Goal: Register for event/course

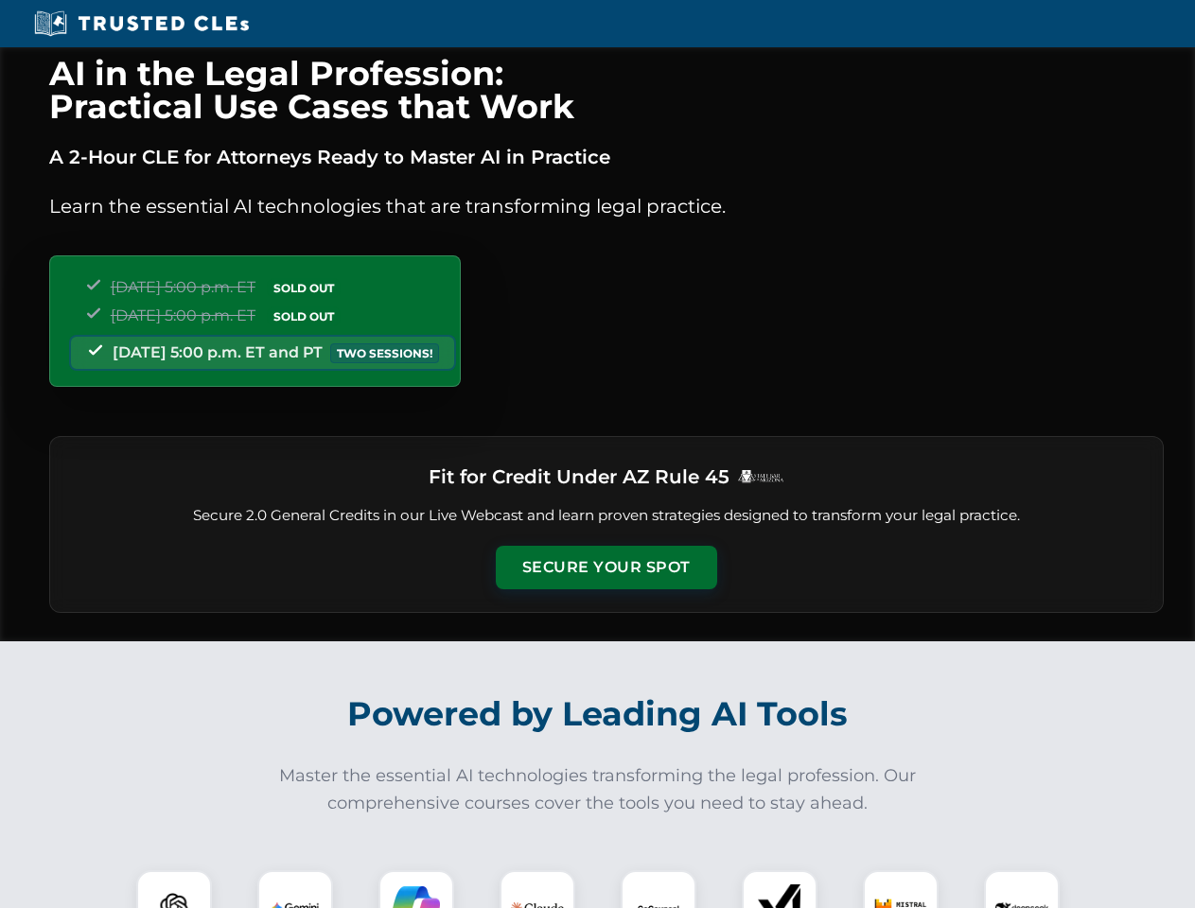
click at [606, 568] on button "Secure Your Spot" at bounding box center [606, 568] width 221 height 44
click at [174, 889] on img at bounding box center [174, 908] width 55 height 55
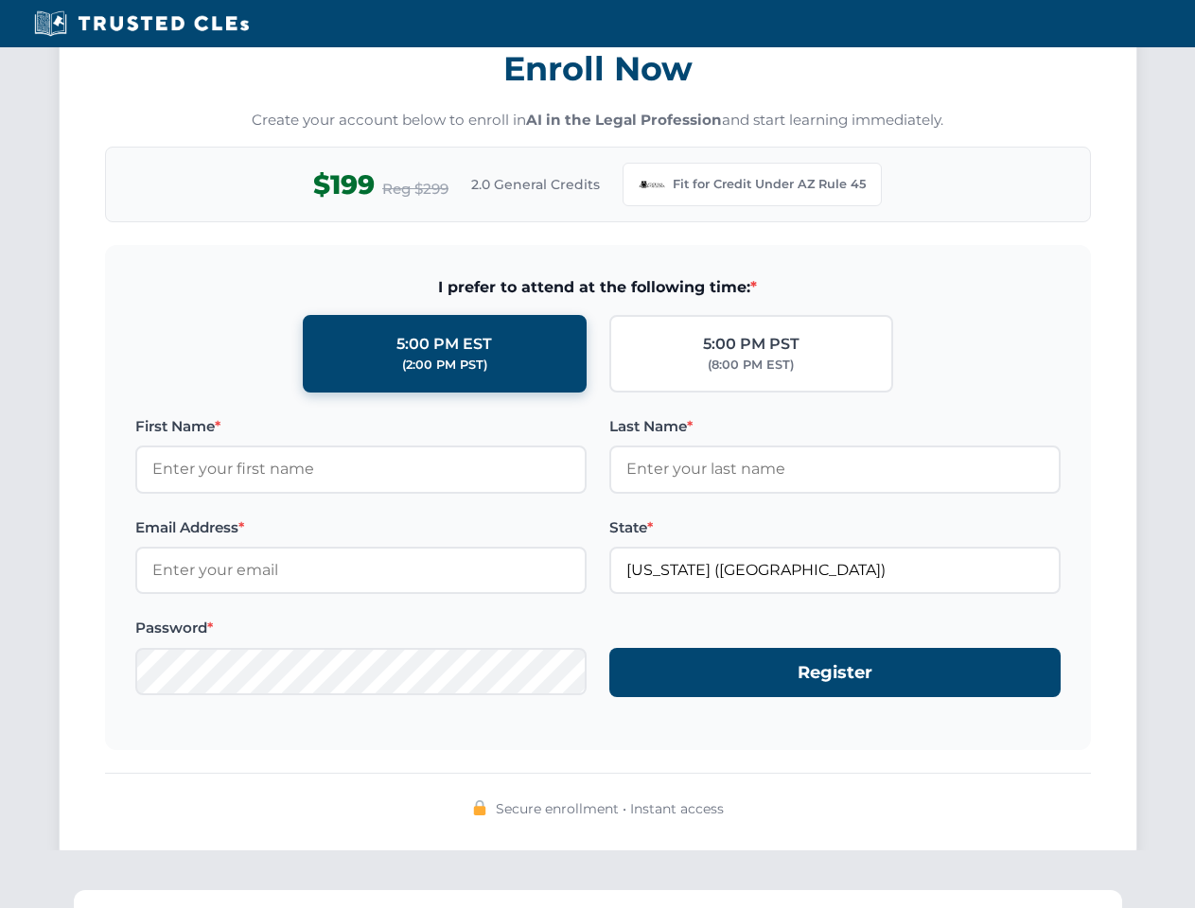
scroll to position [1844, 0]
